Goal: Find contact information: Find contact information

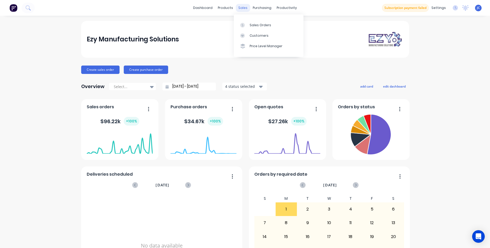
click at [240, 9] on div "sales" at bounding box center [243, 8] width 14 height 8
click at [246, 25] on div at bounding box center [244, 25] width 8 height 5
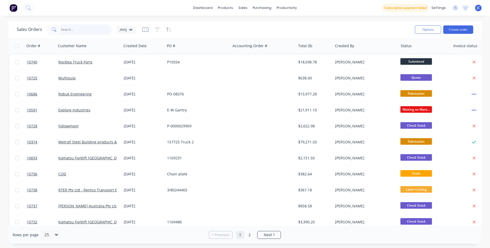
click at [82, 28] on input "text" at bounding box center [86, 29] width 51 height 11
type input "multi"
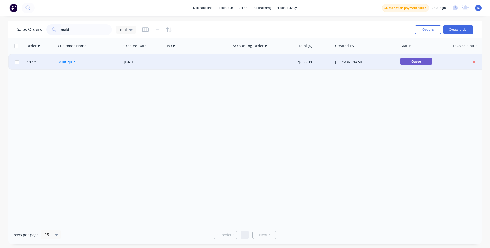
click at [69, 60] on link "Multiquip" at bounding box center [66, 62] width 17 height 5
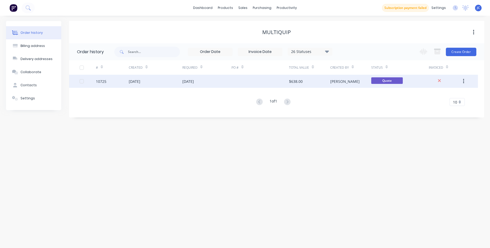
click at [140, 81] on div "[DATE]" at bounding box center [135, 82] width 12 height 6
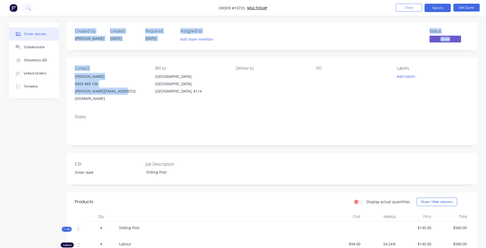
drag, startPoint x: 124, startPoint y: 91, endPoint x: 64, endPoint y: 90, distance: 59.9
click at [64, 90] on div "Order details Collaborate Checklists 0/0 Linked Orders Timeline Order details C…" at bounding box center [243, 183] width 478 height 323
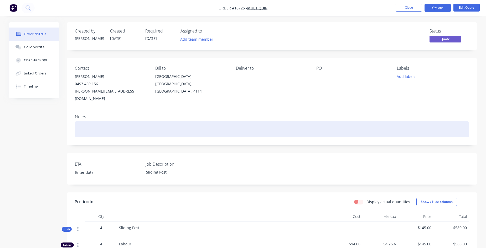
drag, startPoint x: 64, startPoint y: 90, endPoint x: 154, endPoint y: 119, distance: 94.7
click at [158, 122] on div at bounding box center [272, 130] width 394 height 16
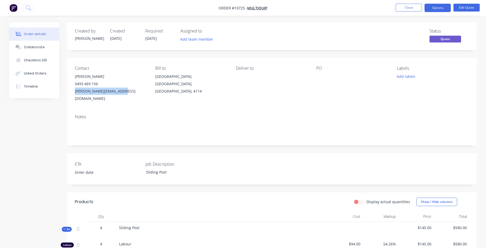
drag, startPoint x: 123, startPoint y: 92, endPoint x: 74, endPoint y: 92, distance: 48.3
click at [74, 92] on div "Contact [PERSON_NAME] [PHONE_NUMBER] [PERSON_NAME][EMAIL_ADDRESS][DOMAIN_NAME] …" at bounding box center [272, 84] width 410 height 52
drag, startPoint x: 74, startPoint y: 92, endPoint x: 87, endPoint y: 92, distance: 12.6
copy div "[PERSON_NAME][EMAIL_ADDRESS][DOMAIN_NAME]"
